Goal: Contribute content: Add original content to the website for others to see

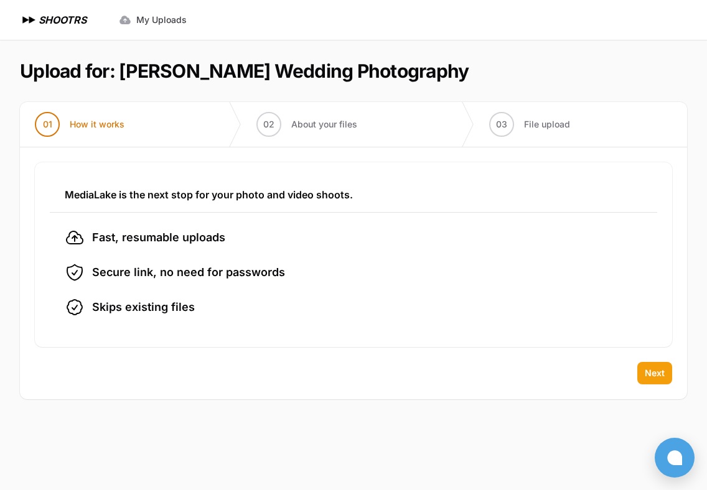
click at [655, 380] on button "Next" at bounding box center [654, 373] width 35 height 22
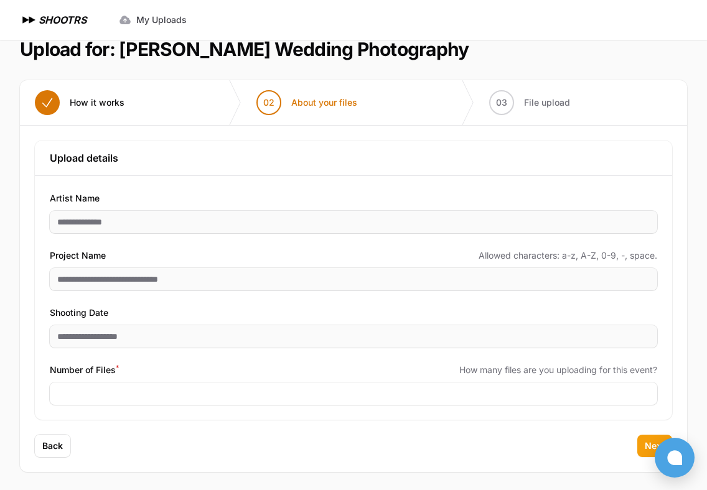
scroll to position [24, 0]
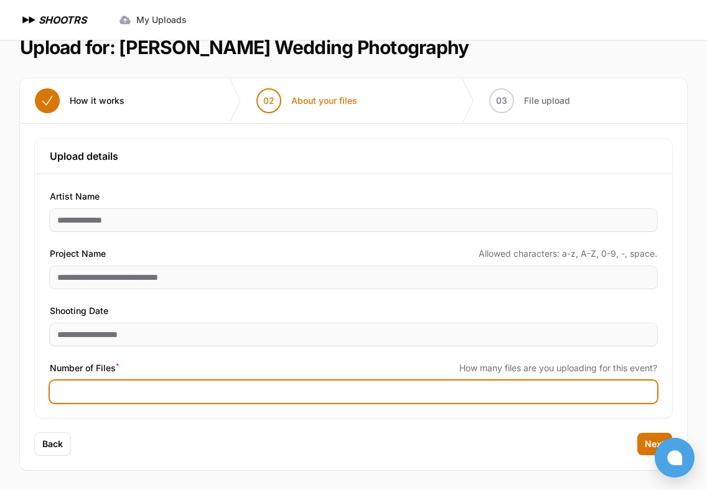
click at [301, 401] on input "Number of Files *" at bounding box center [353, 392] width 607 height 22
type input "****"
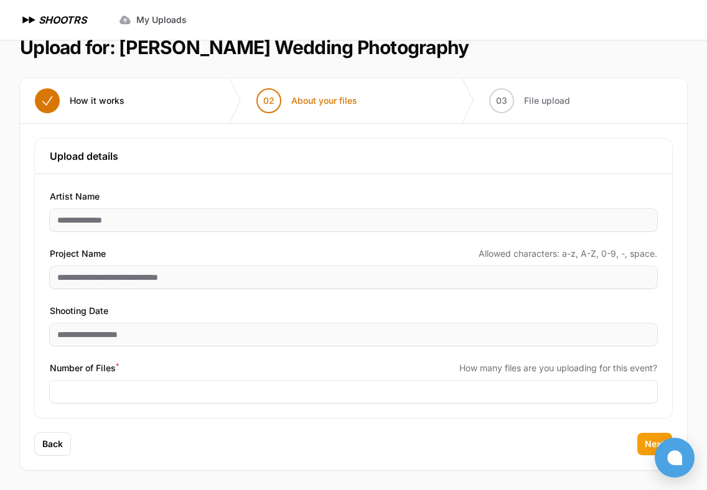
click at [643, 437] on button "Next" at bounding box center [654, 444] width 35 height 22
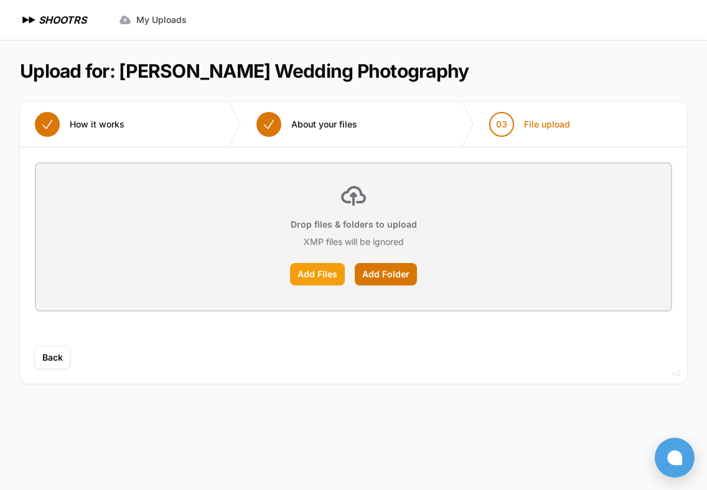
click at [305, 275] on label "Add Files" at bounding box center [317, 274] width 55 height 22
click at [0, 0] on input "Add Files" at bounding box center [0, 0] width 0 height 0
